Goal: Find specific page/section: Find specific page/section

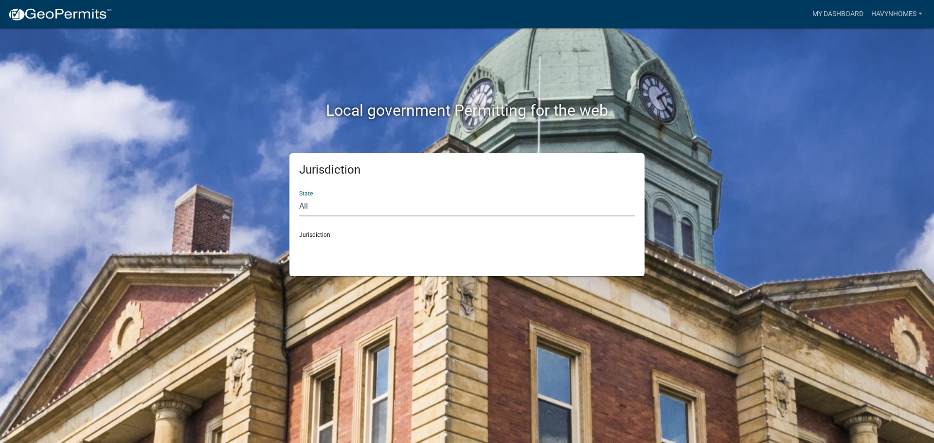
click at [421, 206] on select "All [US_STATE] [US_STATE] [US_STATE] [US_STATE] [US_STATE] [US_STATE] [US_STATE…" at bounding box center [467, 207] width 336 height 20
select select "[US_STATE]"
click at [299, 197] on select "All [US_STATE] [US_STATE] [US_STATE] [US_STATE] [US_STATE] [US_STATE] [US_STATE…" at bounding box center [467, 207] width 336 height 20
click at [404, 248] on select "City of [GEOGRAPHIC_DATA], [US_STATE] City of [GEOGRAPHIC_DATA], [US_STATE] Cit…" at bounding box center [467, 248] width 336 height 20
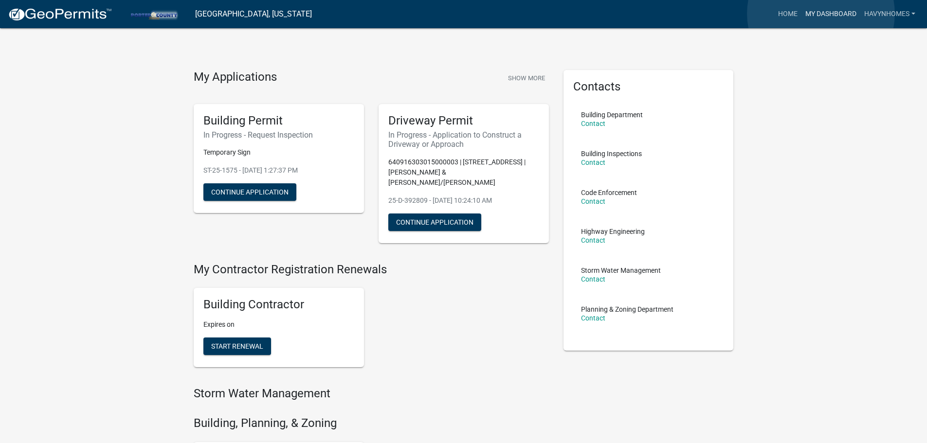
click at [821, 14] on link "My Dashboard" at bounding box center [830, 14] width 59 height 18
